Goal: Transaction & Acquisition: Purchase product/service

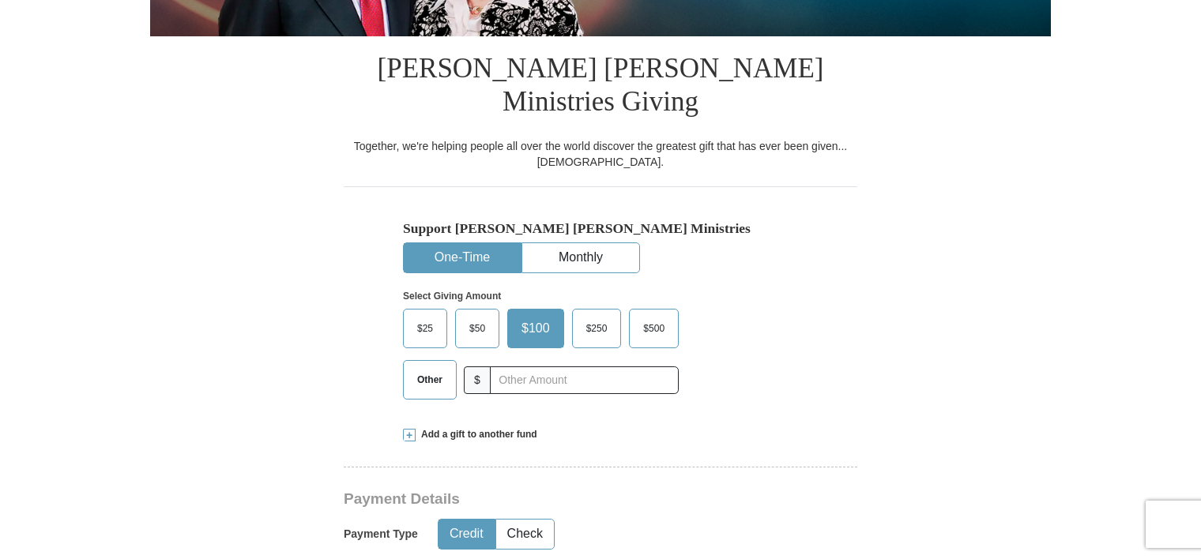
scroll to position [363, 0]
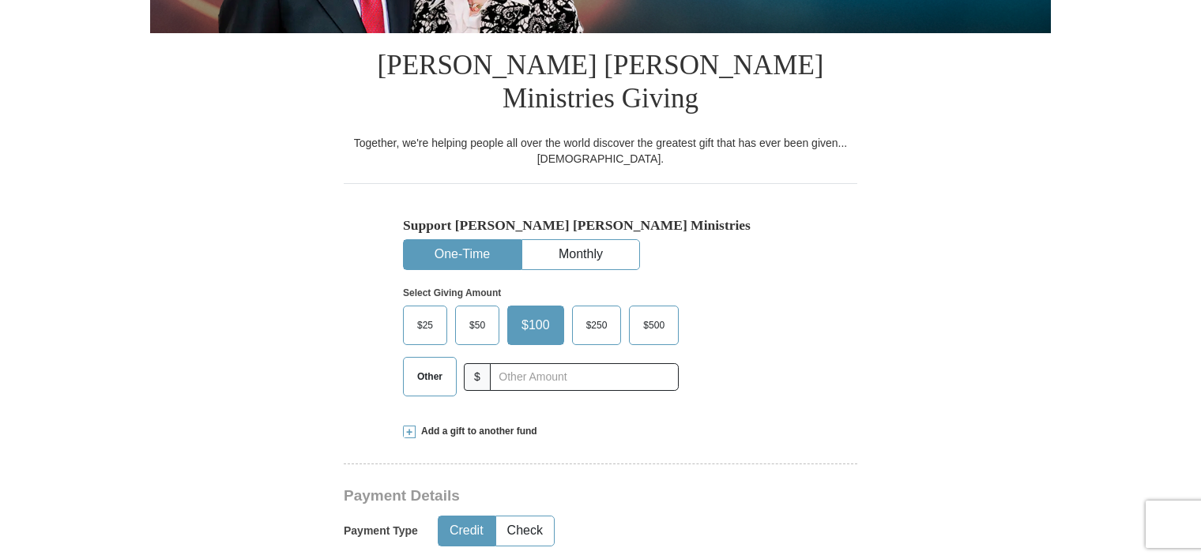
click at [431, 365] on span "Other" at bounding box center [429, 377] width 41 height 24
click at [0, 0] on input "Other" at bounding box center [0, 0] width 0 height 0
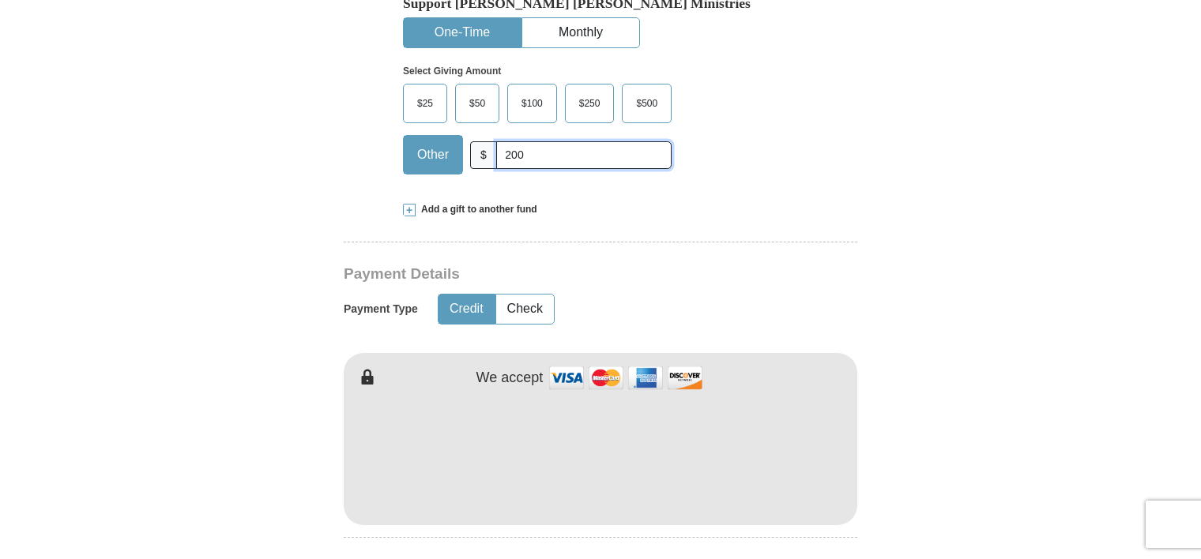
scroll to position [694, 0]
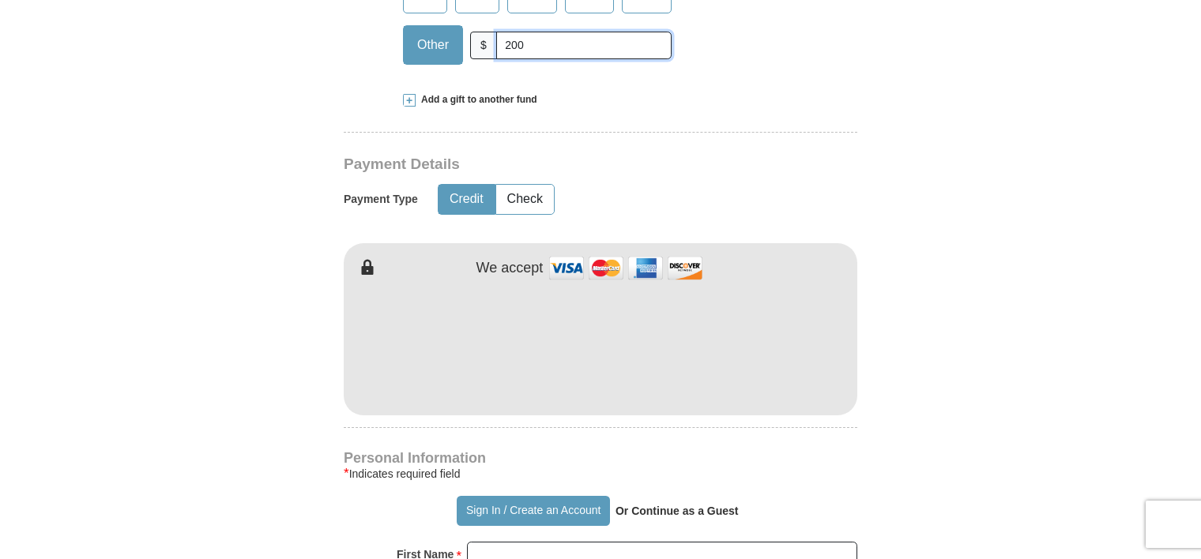
type input "200"
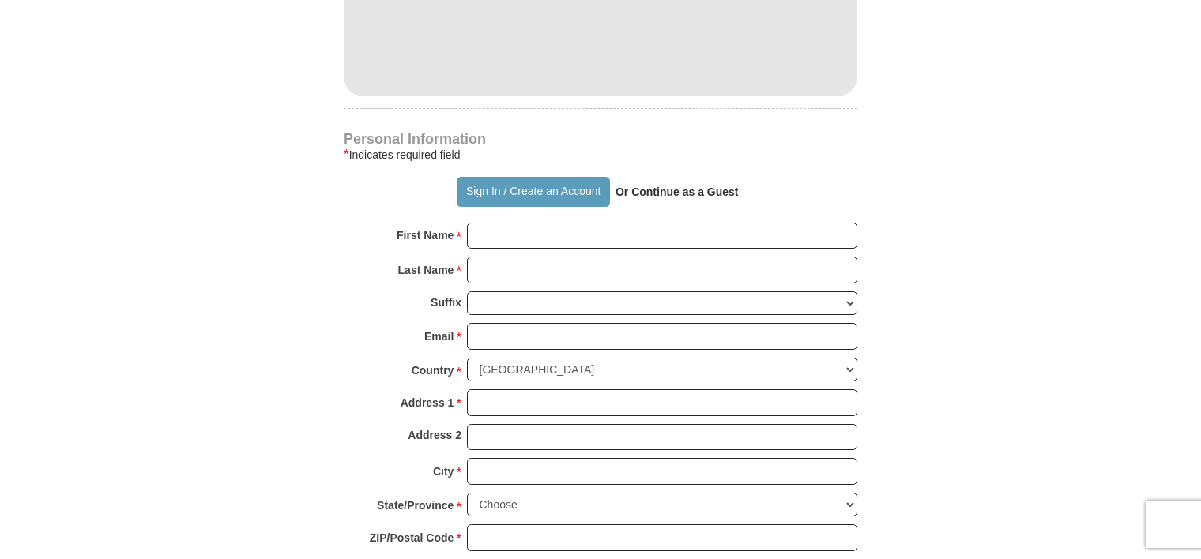
scroll to position [995, 0]
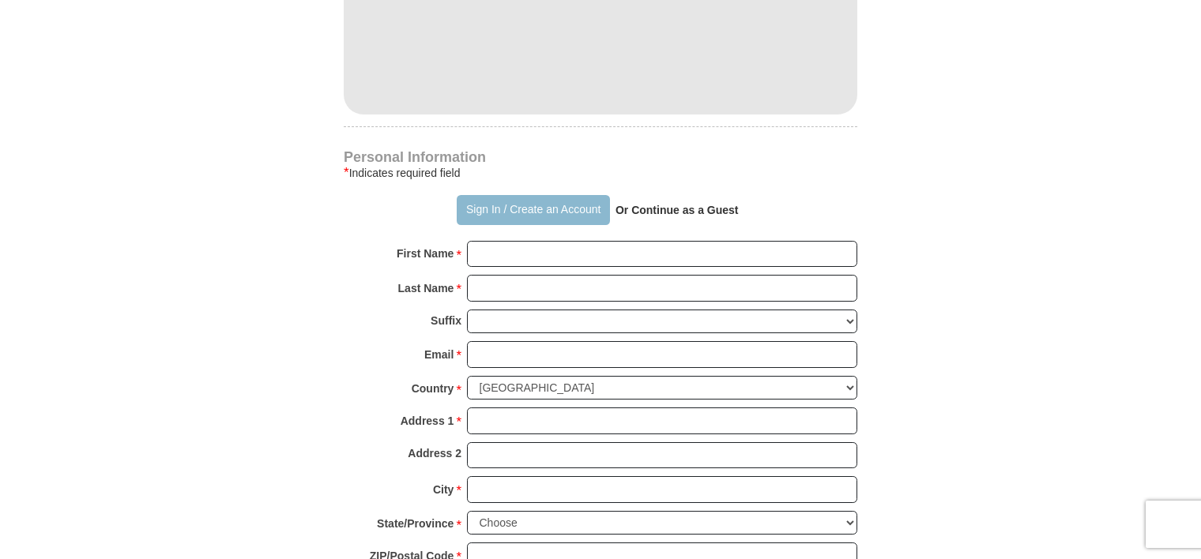
click at [548, 195] on button "Sign In / Create an Account" at bounding box center [533, 210] width 152 height 30
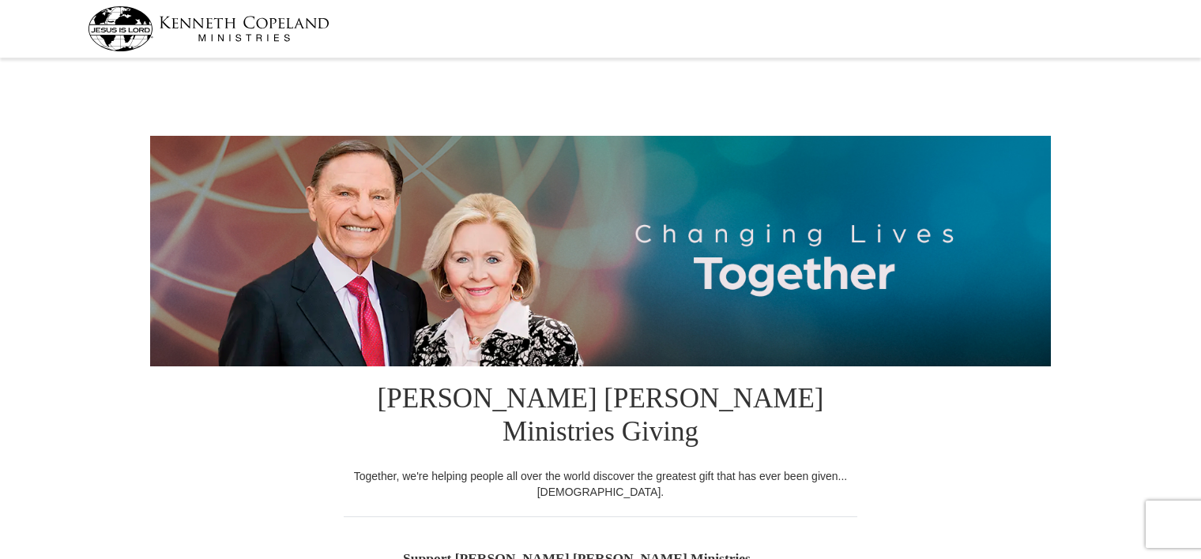
select select "FL"
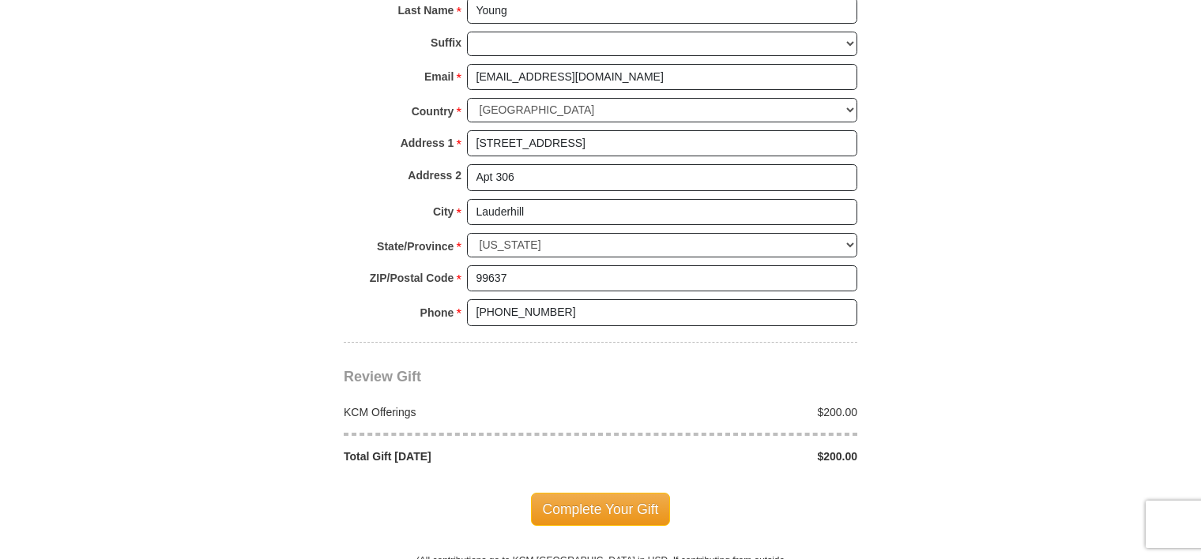
scroll to position [1188, 0]
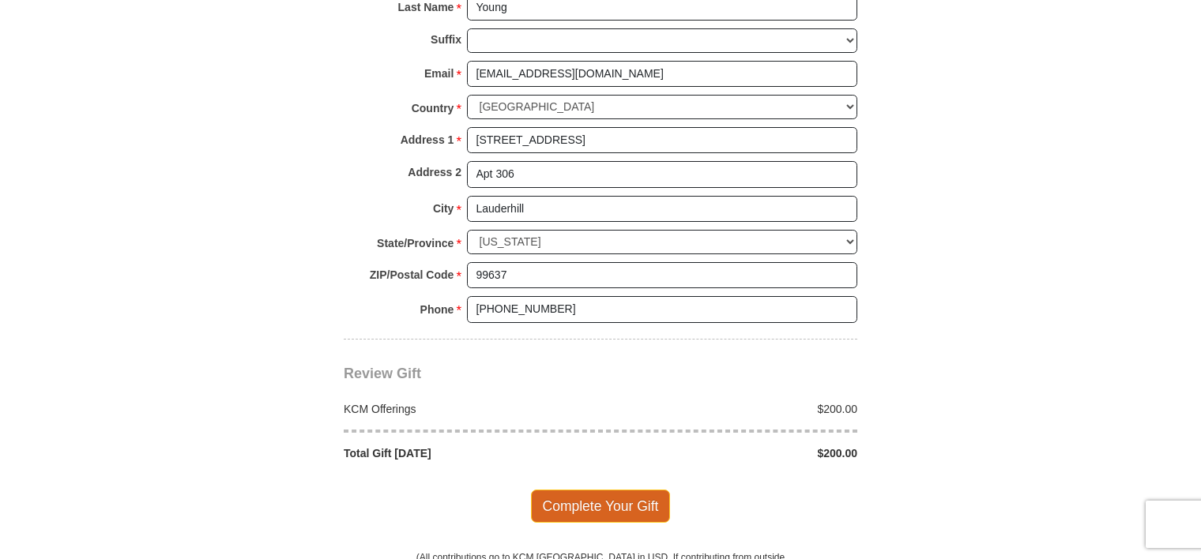
click at [616, 490] on span "Complete Your Gift" at bounding box center [601, 506] width 140 height 33
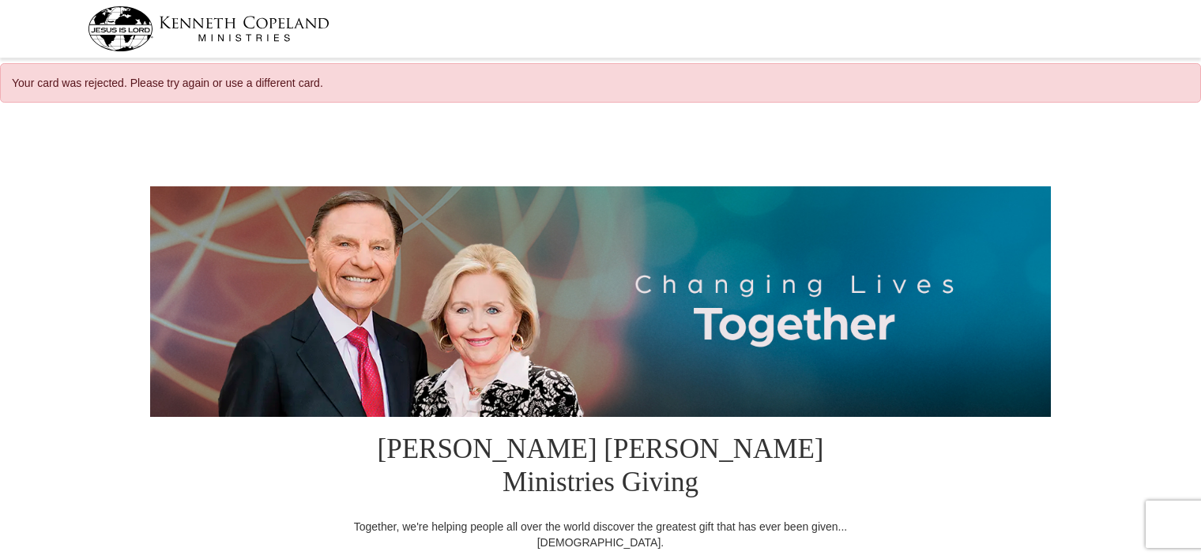
select select "FL"
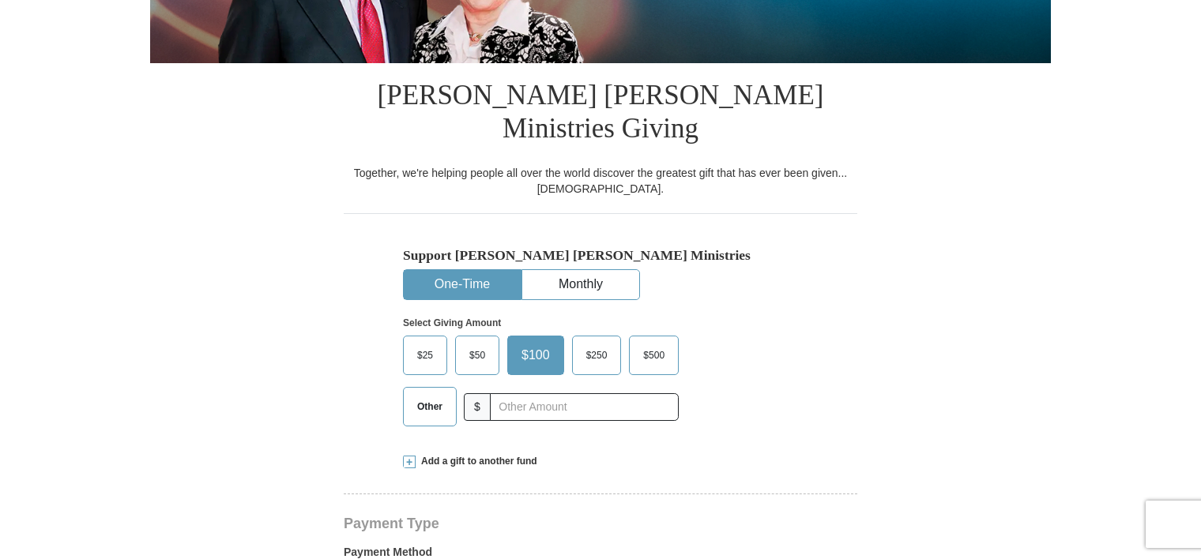
scroll to position [551, 0]
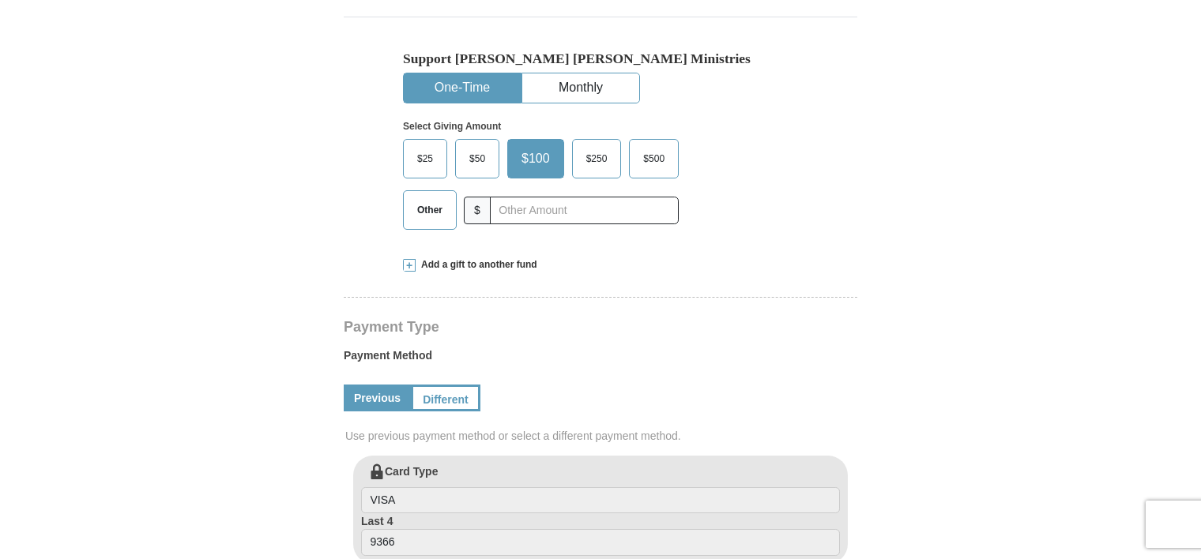
click at [420, 198] on span "Other" at bounding box center [429, 210] width 41 height 24
click at [0, 0] on input "Other" at bounding box center [0, 0] width 0 height 0
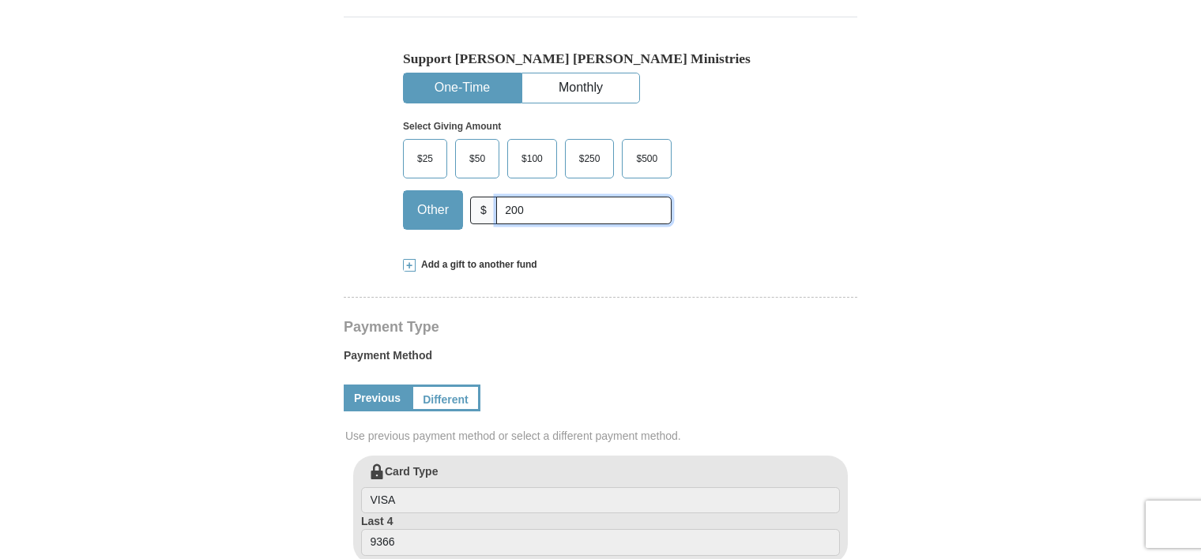
scroll to position [885, 0]
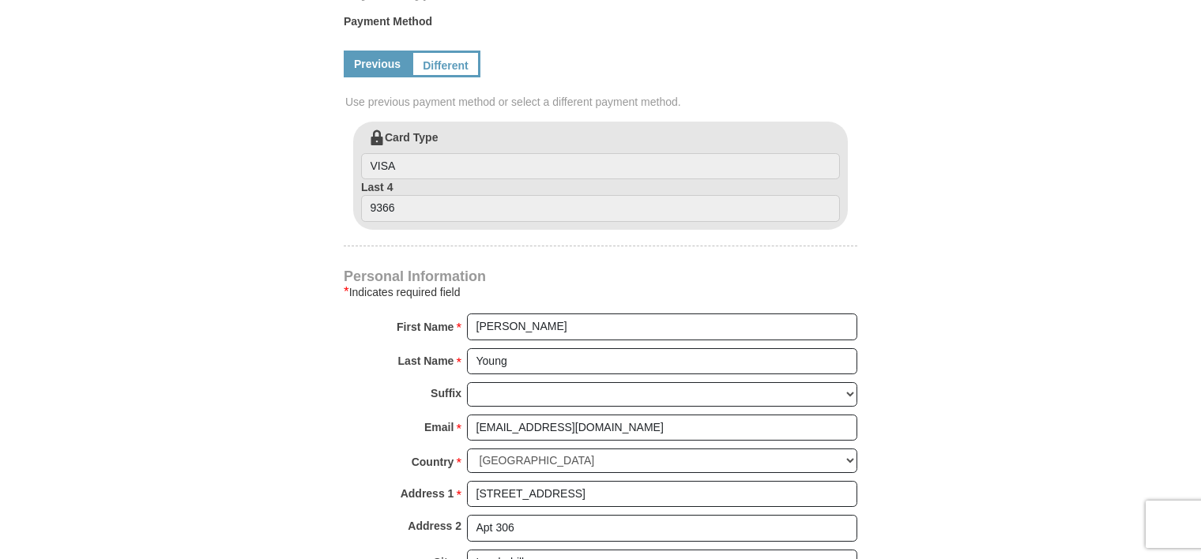
type input "200"
click at [444, 195] on input "9366" at bounding box center [600, 208] width 479 height 27
click at [461, 51] on link "Different" at bounding box center [444, 64] width 66 height 27
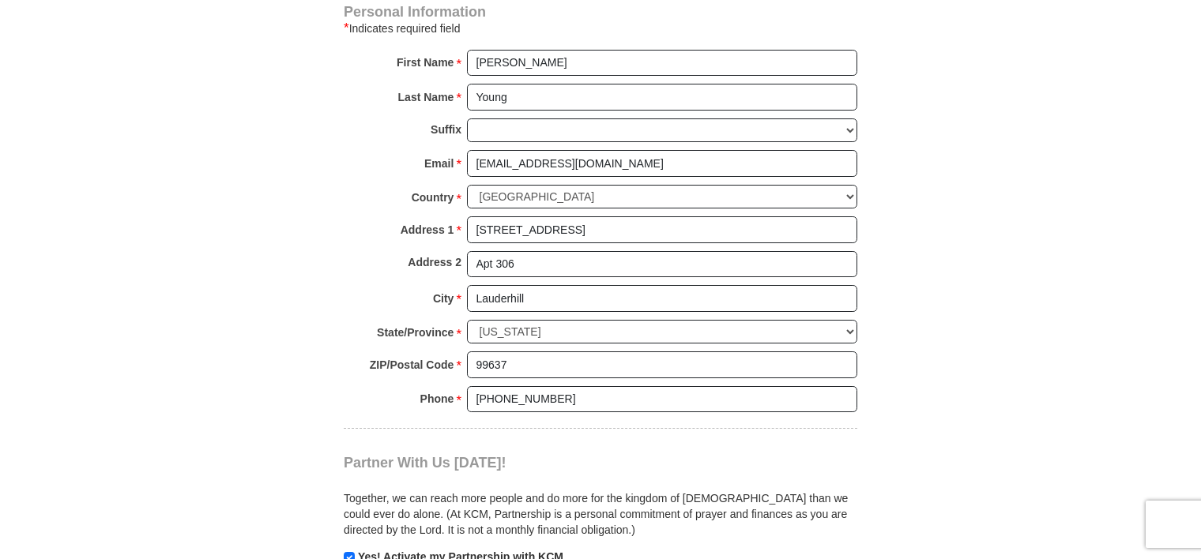
scroll to position [1326, 0]
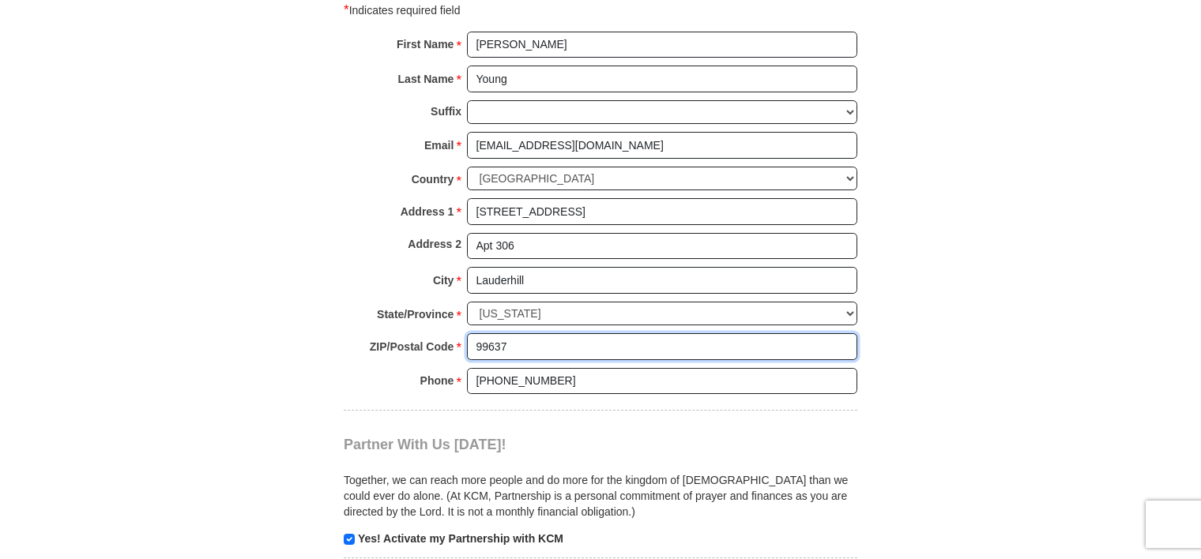
click at [521, 333] on input "99637" at bounding box center [662, 346] width 390 height 27
type input "9"
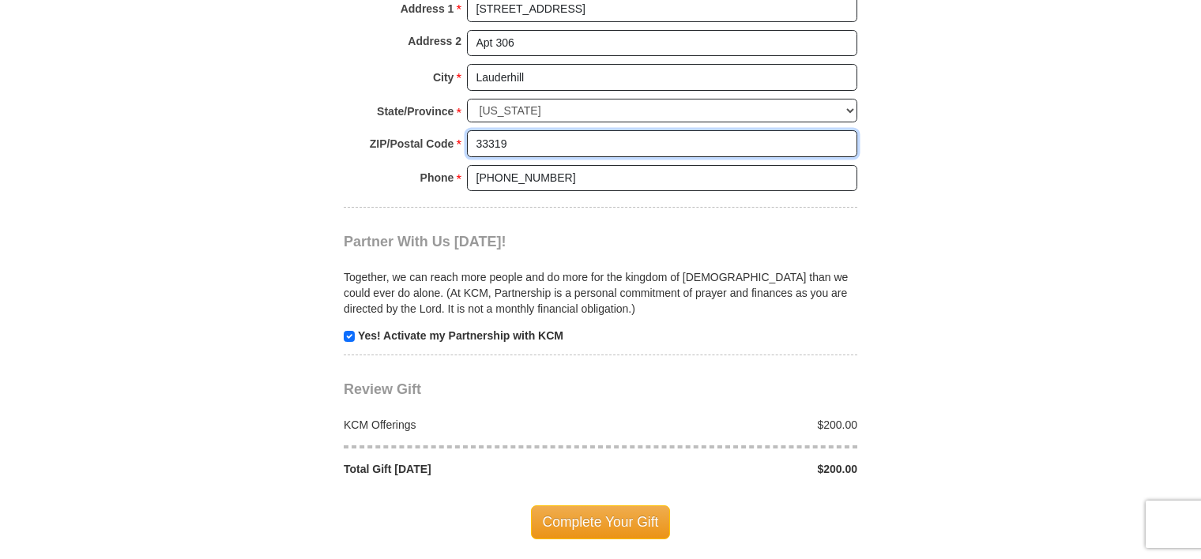
scroll to position [1522, 0]
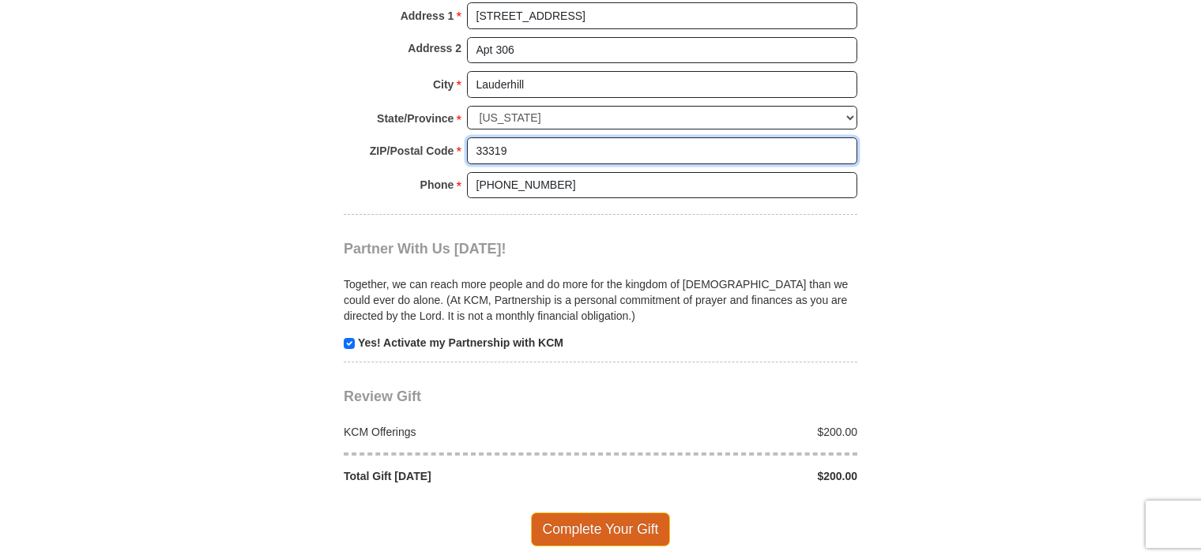
type input "33319"
click at [598, 513] on span "Complete Your Gift" at bounding box center [601, 529] width 140 height 33
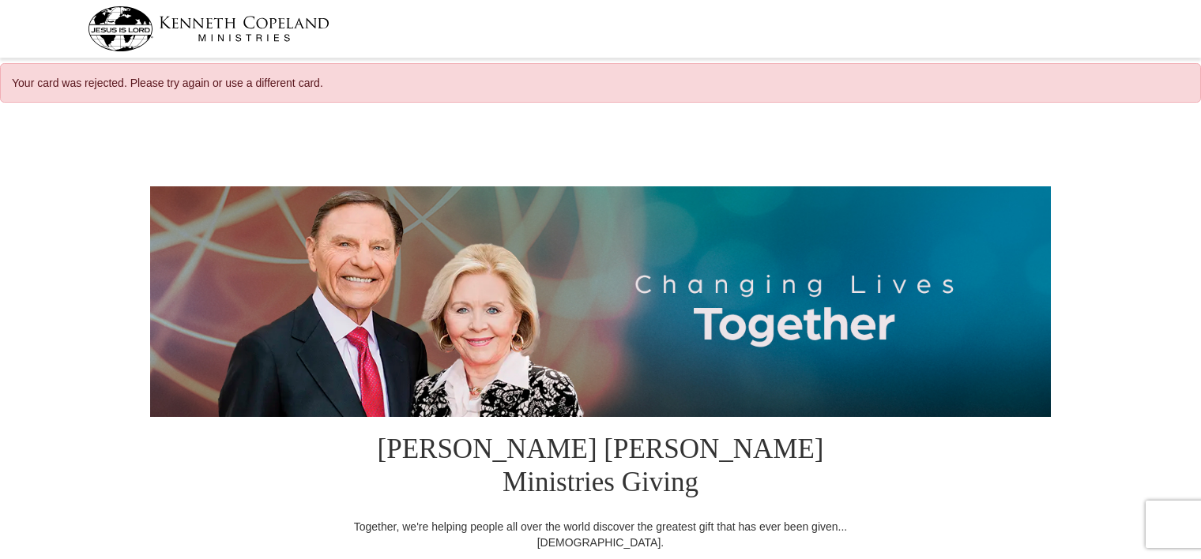
select select "FL"
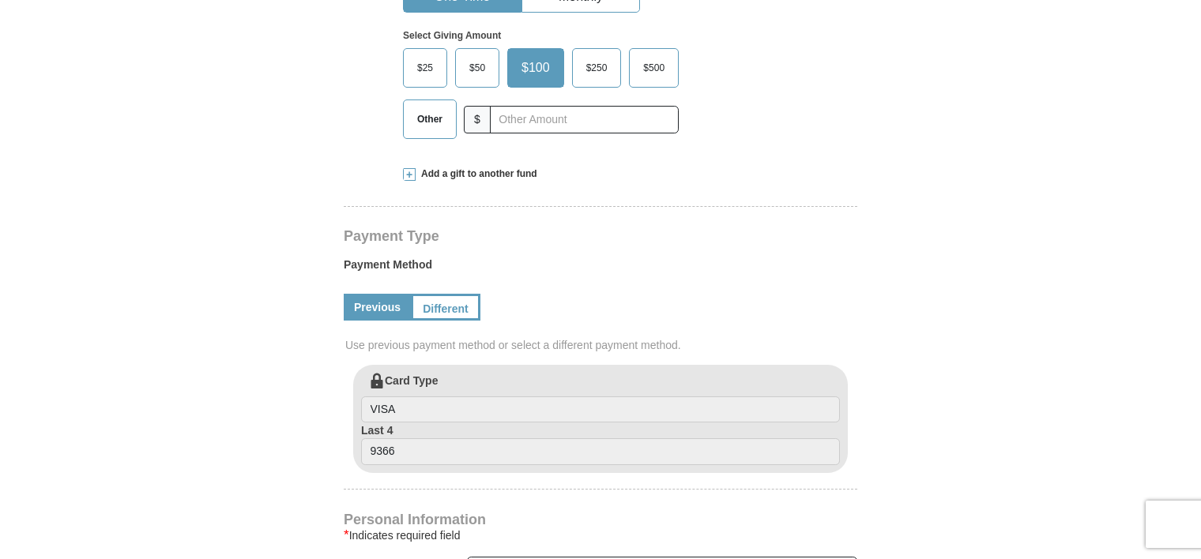
scroll to position [645, 0]
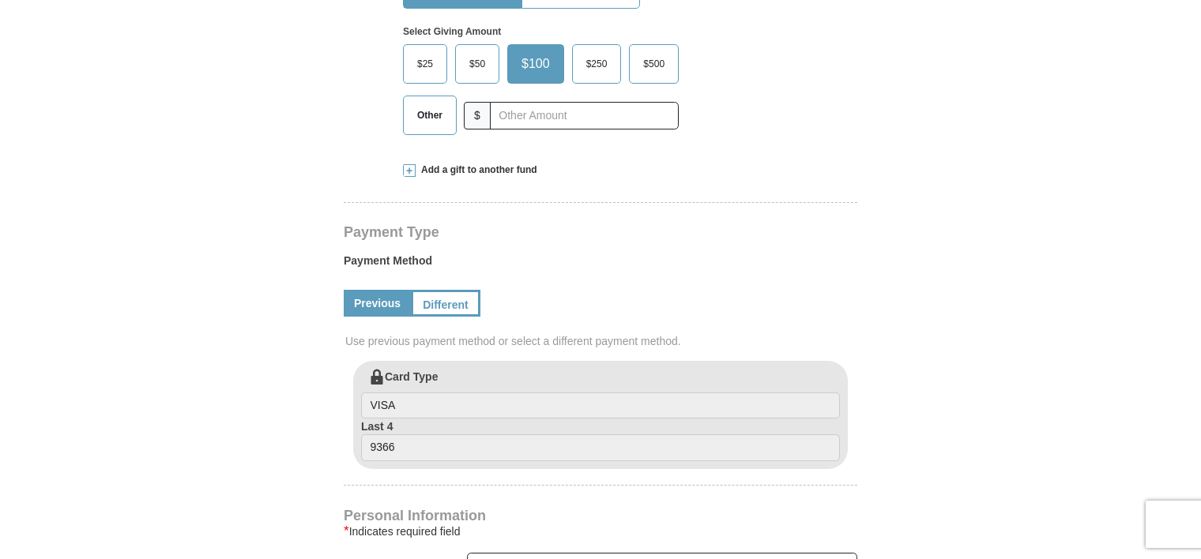
click at [427, 103] on span "Other" at bounding box center [429, 115] width 41 height 24
click at [0, 0] on input "Other" at bounding box center [0, 0] width 0 height 0
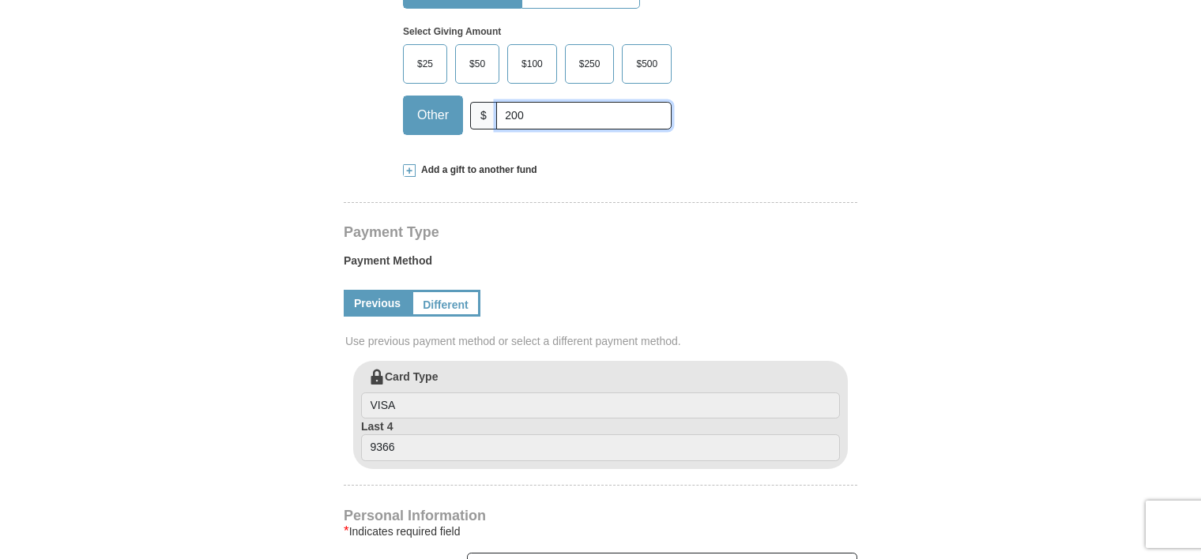
type input "200"
drag, startPoint x: 1198, startPoint y: 205, endPoint x: 1200, endPoint y: 301, distance: 95.6
drag, startPoint x: 1200, startPoint y: 301, endPoint x: 957, endPoint y: 250, distance: 247.9
click at [957, 250] on form "Kenneth Copeland Ministries Giving Together, we're helping people all over the …" at bounding box center [600, 414] width 900 height 1892
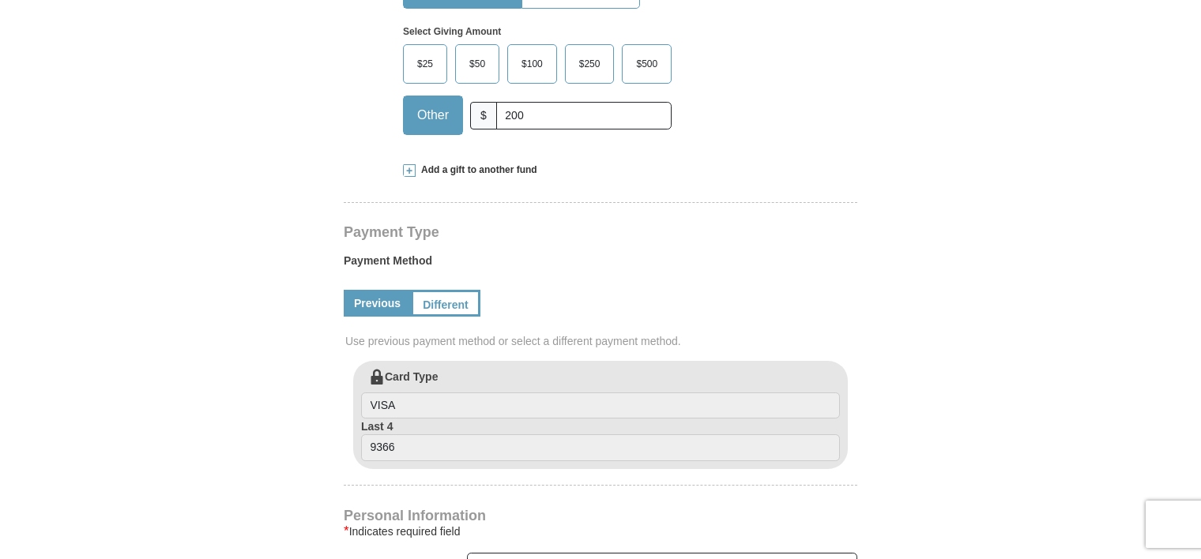
click at [957, 250] on form "Kenneth Copeland Ministries Giving Together, we're helping people all over the …" at bounding box center [600, 414] width 900 height 1892
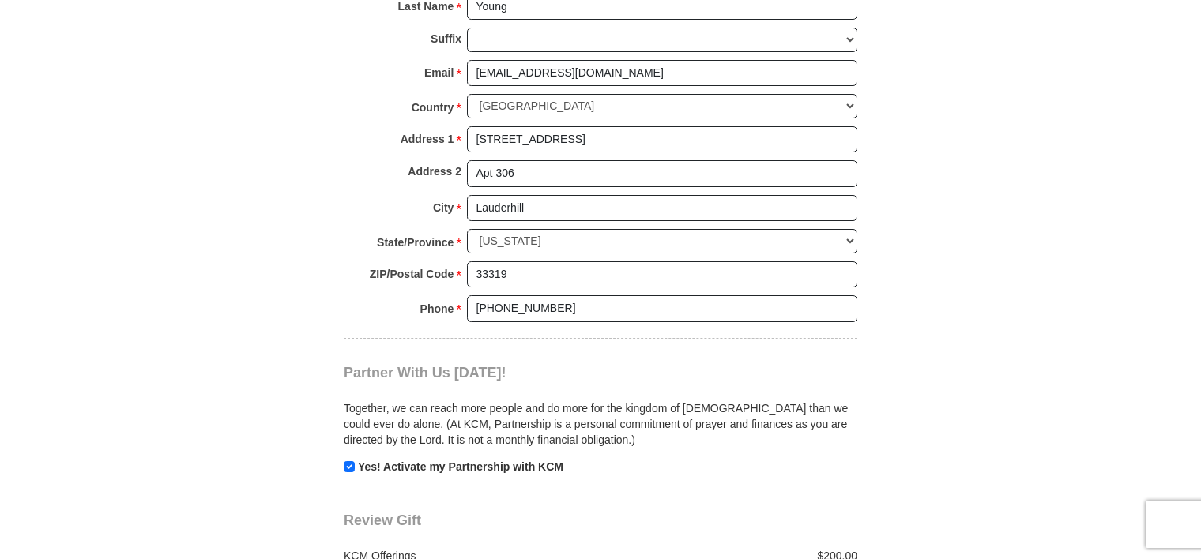
scroll to position [1726, 0]
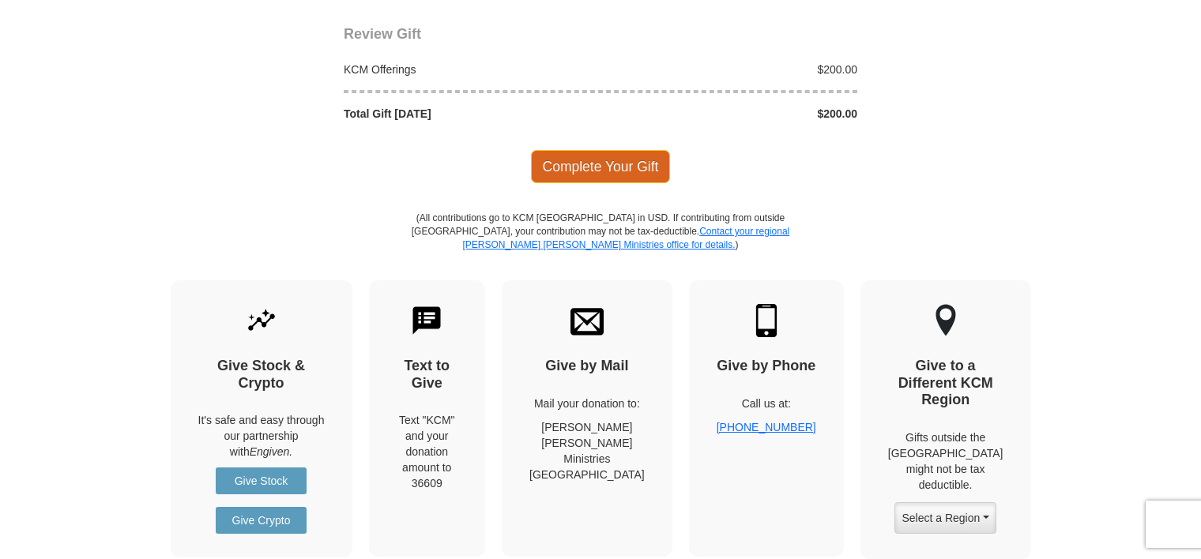
click at [634, 150] on span "Complete Your Gift" at bounding box center [601, 166] width 140 height 33
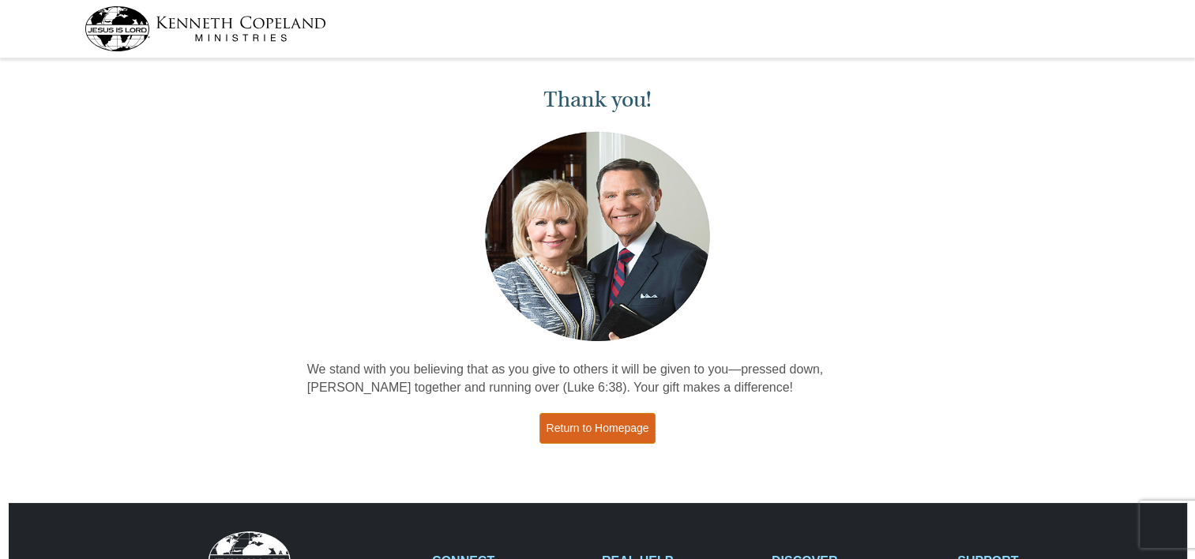
click at [603, 432] on link "Return to Homepage" at bounding box center [597, 428] width 117 height 31
